Goal: Share content

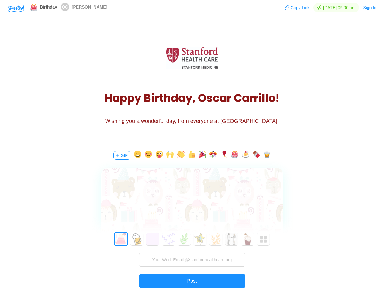
click at [192, 146] on div "GIF 0 1 2 3 4 5 6 7 8 9 10 11 12 13 14 15 16 17 18 19 20 21 22 23 24 25 26 27 2…" at bounding box center [192, 230] width 182 height 174
click at [16, 8] on img "button" at bounding box center [16, 8] width 17 height 8
click at [294, 8] on button "Copy Link" at bounding box center [297, 8] width 26 height 10
click at [370, 8] on button "Sign In" at bounding box center [369, 8] width 14 height 10
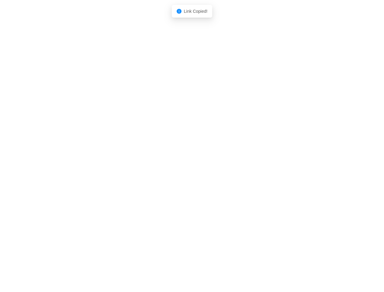
click at [121, 155] on body "Shadow: (click to exit) Link Copied!" at bounding box center [192, 146] width 384 height 292
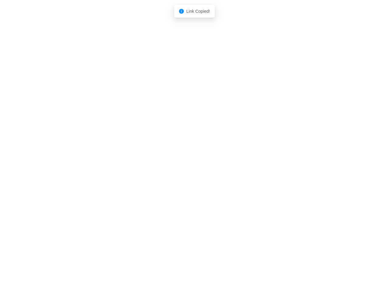
click at [136, 155] on body "Shadow: (click to exit) Link Copied!" at bounding box center [194, 146] width 389 height 292
click at [147, 155] on body "Shadow: (click to exit) Link Copied!" at bounding box center [194, 146] width 389 height 292
click at [158, 155] on body "Shadow: (click to exit) Link Copied!" at bounding box center [194, 146] width 389 height 292
click at [169, 155] on body "Shadow: (click to exit) Link Copied!" at bounding box center [194, 146] width 389 height 292
click at [180, 155] on body "Shadow: (click to exit) Link Copied!" at bounding box center [194, 146] width 389 height 292
